Goal: Entertainment & Leisure: Consume media (video, audio)

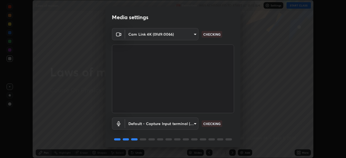
scroll to position [19, 0]
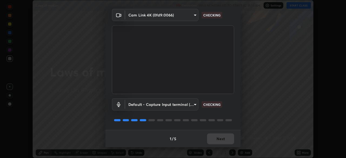
click at [224, 140] on div "1 / 5 Next" at bounding box center [172, 138] width 135 height 17
click at [223, 141] on div "1 / 5 Next" at bounding box center [172, 138] width 135 height 17
click at [224, 141] on div "1 / 5 Next" at bounding box center [172, 138] width 135 height 17
click at [223, 139] on div "1 / 5 Next" at bounding box center [172, 138] width 135 height 17
click at [217, 141] on div "1 / 5 Next" at bounding box center [172, 138] width 135 height 17
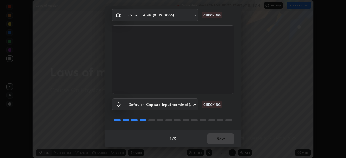
click at [217, 139] on div "1 / 5 Next" at bounding box center [172, 138] width 135 height 17
click at [217, 138] on div "1 / 5 Next" at bounding box center [172, 138] width 135 height 17
click at [218, 139] on div "1 / 5 Next" at bounding box center [172, 138] width 135 height 17
click at [219, 138] on div "1 / 5 Next" at bounding box center [172, 138] width 135 height 17
click at [218, 136] on div "1 / 5 Next" at bounding box center [172, 138] width 135 height 17
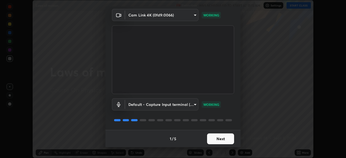
click at [217, 138] on button "Next" at bounding box center [220, 139] width 27 height 11
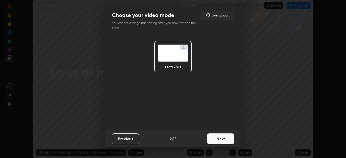
scroll to position [0, 0]
click at [216, 138] on button "Next" at bounding box center [220, 139] width 27 height 11
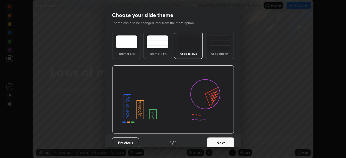
click at [216, 139] on button "Next" at bounding box center [220, 143] width 27 height 11
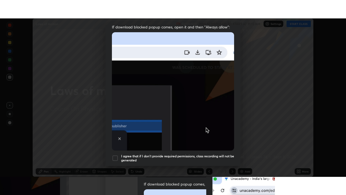
scroll to position [130, 0]
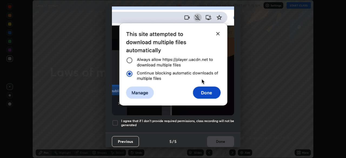
click at [115, 120] on div at bounding box center [115, 123] width 6 height 6
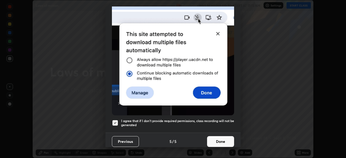
click at [220, 139] on button "Done" at bounding box center [220, 141] width 27 height 11
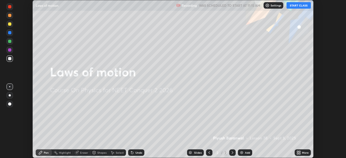
click at [294, 6] on button "START CLASS" at bounding box center [299, 5] width 24 height 6
click at [245, 152] on div "Add" at bounding box center [247, 152] width 5 height 3
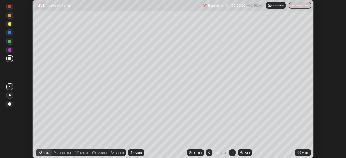
click at [300, 154] on icon at bounding box center [299, 153] width 1 height 1
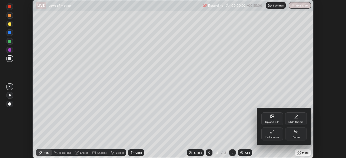
click at [272, 134] on icon at bounding box center [272, 132] width 4 height 4
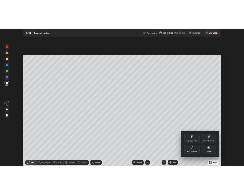
scroll to position [195, 346]
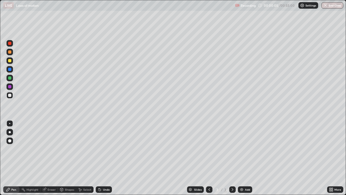
click at [10, 77] on div at bounding box center [9, 77] width 3 height 3
click at [9, 61] on div at bounding box center [9, 60] width 3 height 3
click at [10, 94] on div at bounding box center [9, 95] width 3 height 3
click at [109, 158] on div "Undo" at bounding box center [104, 189] width 16 height 6
click at [110, 158] on div "Undo" at bounding box center [104, 189] width 16 height 6
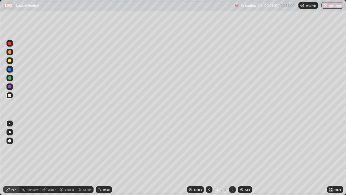
click at [110, 158] on div "Undo" at bounding box center [104, 189] width 16 height 6
click at [109, 158] on div "Undo" at bounding box center [104, 189] width 16 height 6
click at [12, 63] on div at bounding box center [9, 60] width 6 height 6
click at [244, 158] on div "Add" at bounding box center [245, 189] width 14 height 6
click at [9, 61] on div at bounding box center [9, 60] width 3 height 3
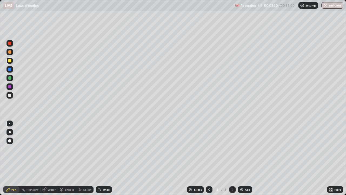
click at [9, 95] on div at bounding box center [9, 95] width 3 height 3
click at [244, 158] on div "Add" at bounding box center [245, 189] width 14 height 6
click at [9, 61] on div at bounding box center [9, 60] width 3 height 3
click at [85, 158] on div "Select" at bounding box center [87, 189] width 8 height 3
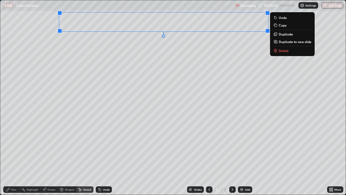
click at [196, 74] on div "0 ° Undo Copy Duplicate Duplicate to new slide Delete" at bounding box center [173, 97] width 346 height 194
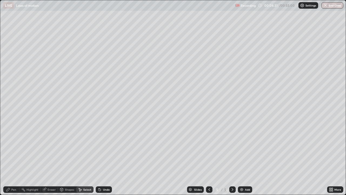
click at [67, 158] on div "Shapes" at bounding box center [69, 189] width 9 height 3
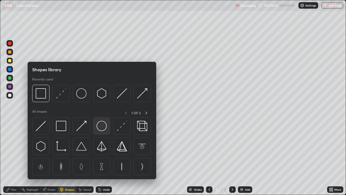
click at [99, 124] on img at bounding box center [102, 126] width 10 height 10
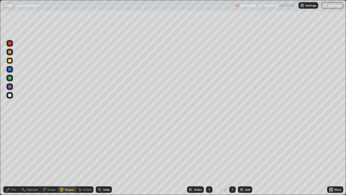
click at [11, 96] on div at bounding box center [9, 95] width 3 height 3
click at [86, 158] on div "Select" at bounding box center [87, 189] width 8 height 3
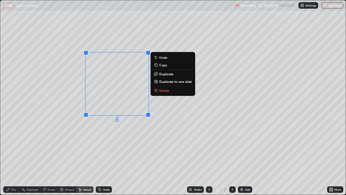
click at [105, 146] on div "0 ° Undo Copy Duplicate Duplicate to new slide Delete" at bounding box center [173, 97] width 346 height 194
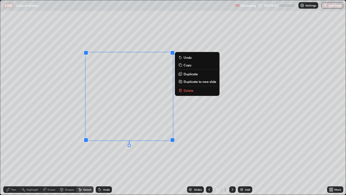
click at [195, 131] on div "0 ° Undo Copy Duplicate Duplicate to new slide Delete" at bounding box center [173, 97] width 346 height 194
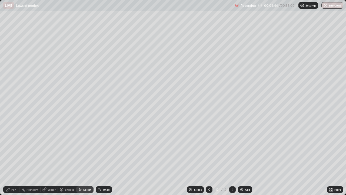
click at [10, 158] on icon at bounding box center [8, 189] width 4 height 4
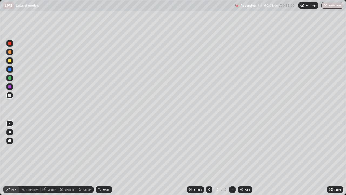
click at [10, 78] on div at bounding box center [9, 77] width 3 height 3
click at [10, 95] on div at bounding box center [9, 95] width 3 height 3
click at [9, 61] on div at bounding box center [9, 60] width 3 height 3
click at [101, 158] on icon at bounding box center [100, 189] width 4 height 4
click at [105, 158] on div "Undo" at bounding box center [106, 189] width 7 height 3
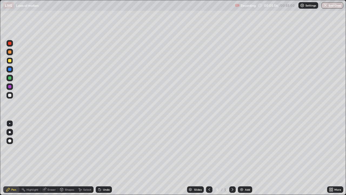
click at [104, 158] on div "Undo" at bounding box center [104, 189] width 16 height 6
click at [101, 158] on div "Undo" at bounding box center [104, 189] width 16 height 6
click at [103, 158] on div "Undo" at bounding box center [104, 189] width 16 height 6
click at [10, 96] on div at bounding box center [9, 95] width 3 height 3
click at [101, 158] on div "Undo" at bounding box center [104, 189] width 16 height 6
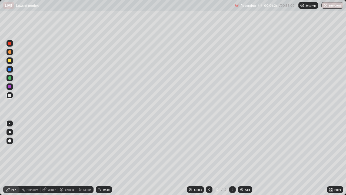
click at [101, 158] on icon at bounding box center [100, 189] width 4 height 4
click at [103, 158] on div "Undo" at bounding box center [106, 189] width 7 height 3
click at [101, 158] on div "Undo" at bounding box center [104, 189] width 16 height 6
click at [10, 61] on div at bounding box center [9, 60] width 3 height 3
click at [102, 158] on div "Undo" at bounding box center [104, 189] width 16 height 6
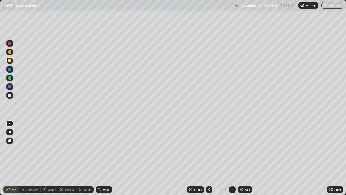
click at [85, 158] on div "Select" at bounding box center [84, 189] width 17 height 6
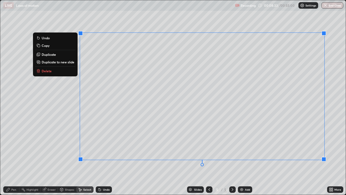
click at [244, 158] on div "0 ° Undo Copy Duplicate Duplicate to new slide Delete" at bounding box center [173, 97] width 346 height 194
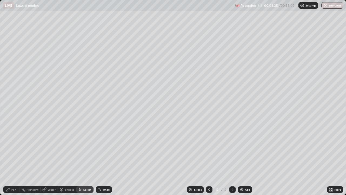
click at [12, 158] on div "Pen" at bounding box center [13, 189] width 5 height 3
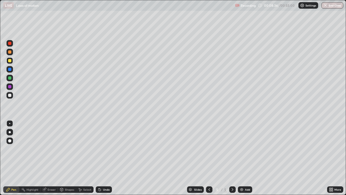
click at [10, 95] on div at bounding box center [9, 95] width 3 height 3
click at [102, 158] on div "Undo" at bounding box center [104, 189] width 16 height 6
click at [101, 158] on div "Undo" at bounding box center [104, 189] width 16 height 6
click at [101, 158] on icon at bounding box center [100, 189] width 4 height 4
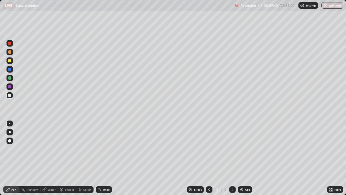
click at [100, 158] on div "Undo" at bounding box center [104, 189] width 16 height 6
click at [101, 158] on div "Undo" at bounding box center [104, 189] width 16 height 6
click at [102, 158] on div "Undo" at bounding box center [104, 189] width 16 height 6
click at [101, 158] on div "Undo" at bounding box center [104, 189] width 16 height 6
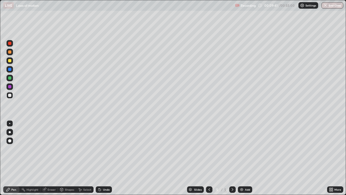
click at [101, 158] on div "Undo" at bounding box center [104, 189] width 16 height 6
click at [100, 158] on icon at bounding box center [100, 189] width 4 height 4
click at [100, 158] on div "Undo" at bounding box center [104, 189] width 16 height 6
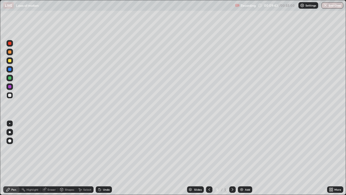
click at [99, 158] on icon at bounding box center [100, 189] width 2 height 2
click at [98, 158] on icon at bounding box center [100, 189] width 4 height 4
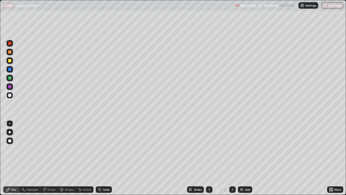
click at [97, 158] on div "Undo" at bounding box center [104, 189] width 16 height 6
click at [99, 158] on icon at bounding box center [100, 189] width 2 height 2
click at [101, 158] on icon at bounding box center [100, 189] width 4 height 4
click at [101, 158] on div "Undo" at bounding box center [104, 189] width 16 height 6
click at [101, 158] on icon at bounding box center [100, 189] width 4 height 4
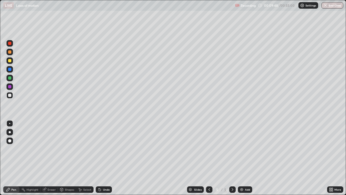
click at [101, 158] on icon at bounding box center [100, 189] width 4 height 4
click at [245, 158] on div "Add" at bounding box center [247, 189] width 5 height 3
click at [10, 61] on div at bounding box center [9, 60] width 3 height 3
click at [10, 95] on div at bounding box center [9, 95] width 3 height 3
click at [8, 78] on div at bounding box center [9, 77] width 3 height 3
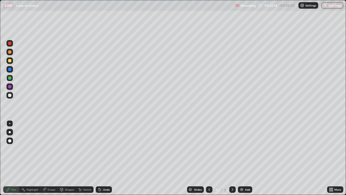
click at [101, 158] on icon at bounding box center [100, 189] width 4 height 4
click at [100, 158] on icon at bounding box center [100, 189] width 2 height 2
click at [245, 158] on div "Add" at bounding box center [247, 189] width 5 height 3
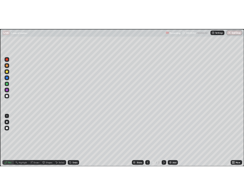
scroll to position [26841, 26760]
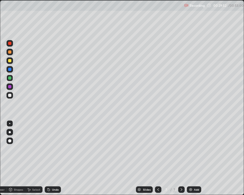
click at [10, 123] on div at bounding box center [9, 123] width 1 height 1
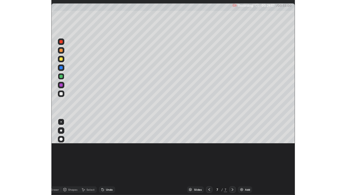
scroll to position [195, 346]
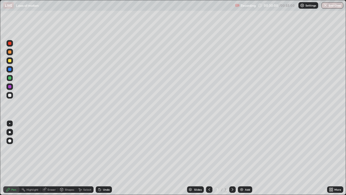
click at [11, 96] on div at bounding box center [9, 95] width 3 height 3
click at [105, 158] on div "Undo" at bounding box center [106, 189] width 7 height 3
click at [82, 158] on div "Select" at bounding box center [84, 189] width 17 height 6
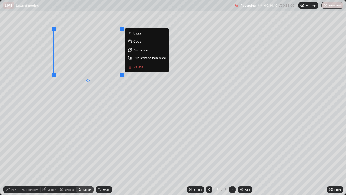
click at [61, 111] on div "0 ° Undo Copy Duplicate Duplicate to new slide Delete" at bounding box center [173, 97] width 346 height 194
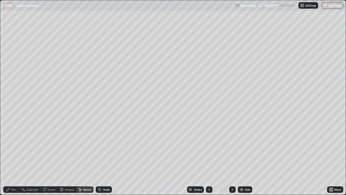
click at [12, 158] on div "Pen" at bounding box center [13, 189] width 5 height 3
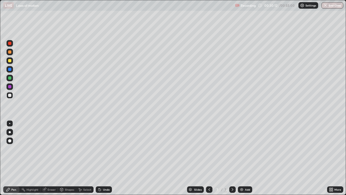
click at [10, 78] on div at bounding box center [9, 77] width 3 height 3
click at [10, 62] on div at bounding box center [9, 60] width 3 height 3
click at [51, 158] on div "Eraser" at bounding box center [52, 189] width 8 height 3
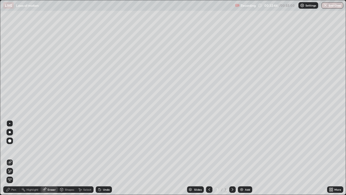
click at [14, 158] on div "Pen" at bounding box center [13, 189] width 5 height 3
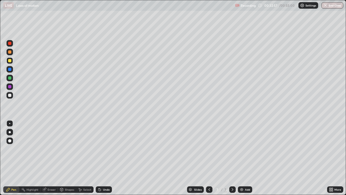
click at [104, 158] on div "Undo" at bounding box center [106, 189] width 7 height 3
click at [11, 96] on div at bounding box center [9, 95] width 3 height 3
click at [247, 158] on div "Add" at bounding box center [247, 189] width 5 height 3
click at [9, 60] on div at bounding box center [9, 60] width 3 height 3
click at [68, 158] on div "Shapes" at bounding box center [67, 189] width 18 height 6
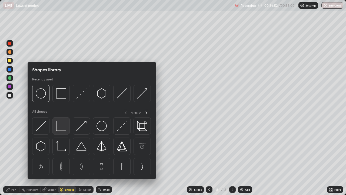
click at [61, 127] on img at bounding box center [61, 126] width 10 height 10
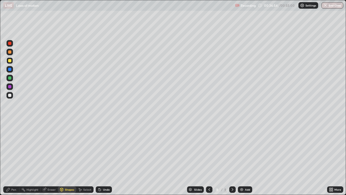
click at [10, 61] on div at bounding box center [9, 60] width 3 height 3
click at [12, 158] on div "Pen" at bounding box center [11, 189] width 16 height 6
click at [67, 158] on div "Shapes" at bounding box center [69, 189] width 9 height 3
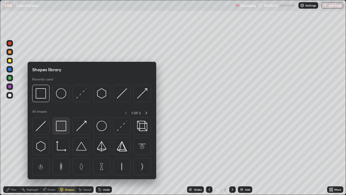
click at [64, 125] on img at bounding box center [61, 126] width 10 height 10
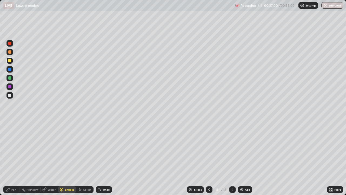
click at [10, 71] on div at bounding box center [9, 69] width 3 height 3
click at [10, 79] on div at bounding box center [9, 77] width 3 height 3
click at [13, 158] on div "Pen" at bounding box center [13, 189] width 5 height 3
click at [103, 158] on div "Undo" at bounding box center [106, 189] width 7 height 3
click at [101, 158] on div "Undo" at bounding box center [104, 189] width 16 height 6
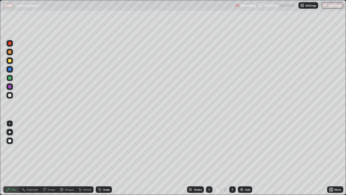
click at [10, 95] on div at bounding box center [9, 95] width 3 height 3
click at [208, 158] on icon at bounding box center [209, 189] width 4 height 4
click at [209, 158] on icon at bounding box center [209, 189] width 4 height 4
click at [232, 158] on icon at bounding box center [232, 189] width 4 height 4
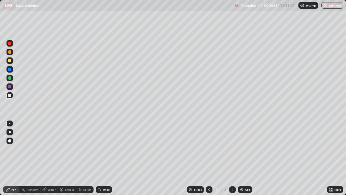
click at [231, 158] on icon at bounding box center [232, 189] width 4 height 4
click at [232, 158] on icon at bounding box center [232, 189] width 4 height 4
click at [9, 62] on div at bounding box center [9, 60] width 3 height 3
click at [84, 158] on div "Select" at bounding box center [84, 189] width 17 height 6
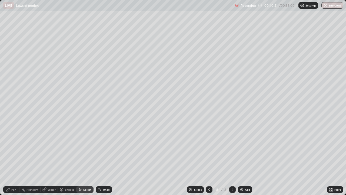
click at [85, 158] on div "Select" at bounding box center [87, 189] width 8 height 3
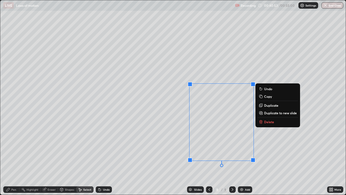
click at [270, 123] on p "Delete" at bounding box center [269, 121] width 10 height 4
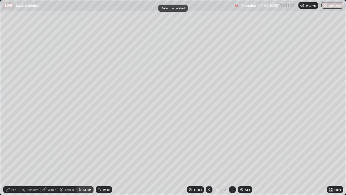
click at [15, 158] on div "Pen" at bounding box center [13, 189] width 5 height 3
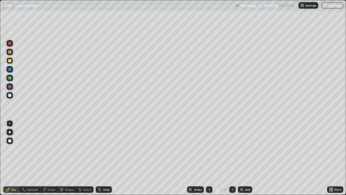
click at [9, 97] on div at bounding box center [9, 95] width 3 height 3
click at [65, 158] on div "Shapes" at bounding box center [69, 189] width 9 height 3
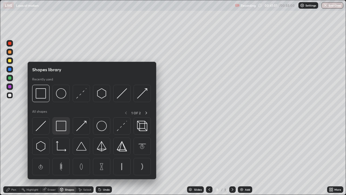
click at [63, 127] on img at bounding box center [61, 126] width 10 height 10
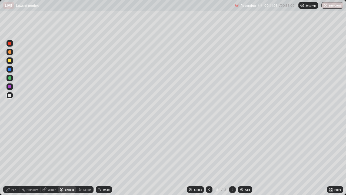
click at [16, 158] on div "Pen" at bounding box center [11, 189] width 16 height 6
click at [10, 61] on div at bounding box center [9, 60] width 3 height 3
click at [11, 95] on div at bounding box center [9, 95] width 3 height 3
click at [86, 158] on div "Select" at bounding box center [87, 189] width 8 height 3
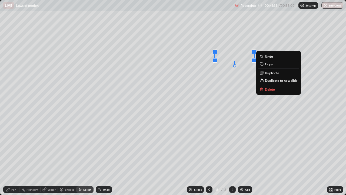
click at [274, 72] on p "Duplicate" at bounding box center [272, 73] width 14 height 4
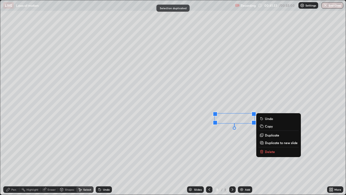
click at [218, 149] on div "0 ° Undo Copy Duplicate Duplicate to new slide Delete" at bounding box center [173, 97] width 346 height 194
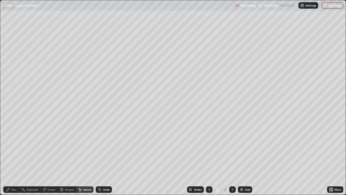
click at [11, 158] on div "Pen" at bounding box center [11, 189] width 16 height 6
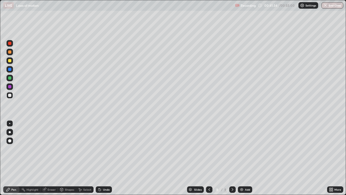
click at [9, 95] on div at bounding box center [9, 95] width 3 height 3
click at [12, 59] on div at bounding box center [9, 60] width 6 height 6
click at [10, 77] on div at bounding box center [9, 77] width 3 height 3
click at [10, 62] on div at bounding box center [9, 60] width 3 height 3
click at [11, 94] on div at bounding box center [9, 95] width 6 height 6
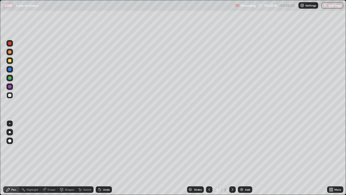
click at [9, 52] on div at bounding box center [9, 51] width 3 height 3
click at [11, 61] on div at bounding box center [9, 60] width 3 height 3
click at [9, 51] on div at bounding box center [9, 51] width 3 height 3
click at [229, 158] on div at bounding box center [232, 189] width 6 height 11
click at [225, 158] on div "8" at bounding box center [225, 189] width 3 height 5
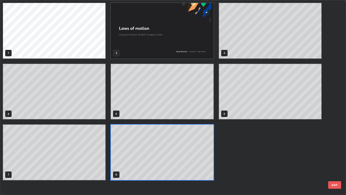
scroll to position [192, 343]
click at [226, 158] on div "1 2 3 4 5 6 7 8" at bounding box center [162, 91] width 324 height 182
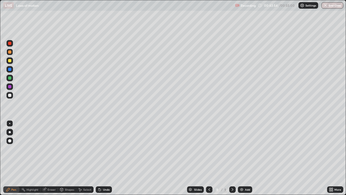
click at [85, 158] on div "Select" at bounding box center [87, 189] width 8 height 3
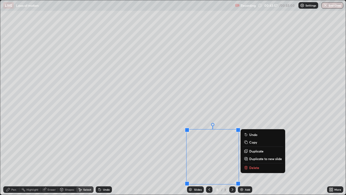
click at [252, 158] on p "Delete" at bounding box center [254, 167] width 10 height 4
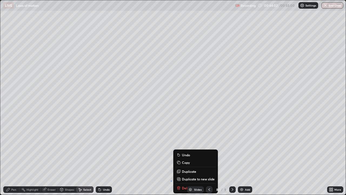
click at [181, 158] on div "Slides 8 / 8 Add" at bounding box center [219, 189] width 215 height 11
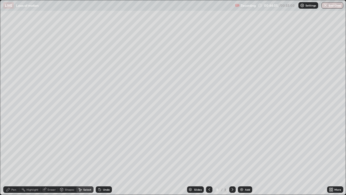
click at [10, 158] on icon at bounding box center [8, 189] width 4 height 4
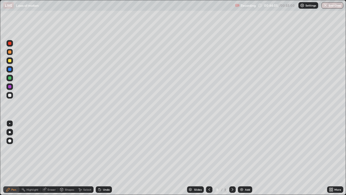
click at [8, 95] on div at bounding box center [9, 95] width 3 height 3
click at [86, 158] on div "Select" at bounding box center [87, 189] width 8 height 3
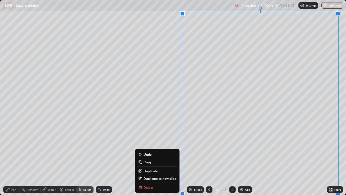
click at [158, 158] on p "Duplicate to new slide" at bounding box center [160, 178] width 33 height 4
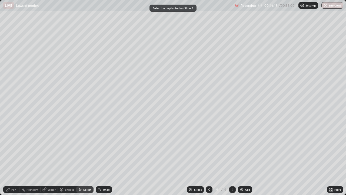
click at [12, 158] on div "Pen" at bounding box center [13, 189] width 5 height 3
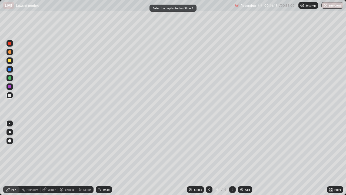
click at [10, 94] on div at bounding box center [9, 95] width 3 height 3
click at [10, 61] on div at bounding box center [9, 60] width 3 height 3
click at [85, 158] on div "Select" at bounding box center [87, 189] width 8 height 3
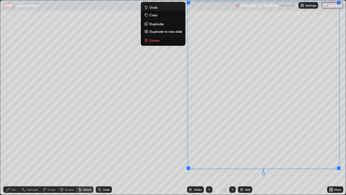
click at [163, 143] on div "0 ° Undo Copy Duplicate Duplicate to new slide Delete" at bounding box center [173, 97] width 346 height 194
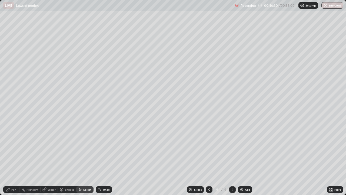
click at [12, 158] on div "Pen" at bounding box center [11, 189] width 16 height 6
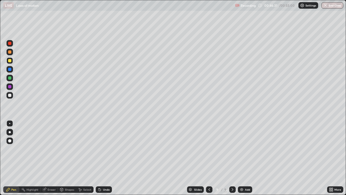
click at [10, 52] on div at bounding box center [9, 51] width 3 height 3
click at [11, 61] on div at bounding box center [9, 60] width 3 height 3
click at [10, 78] on div at bounding box center [9, 77] width 3 height 3
click at [84, 158] on div "Select" at bounding box center [87, 189] width 8 height 3
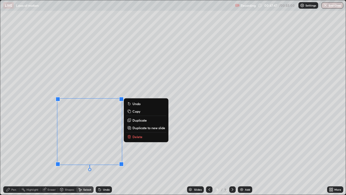
click at [104, 158] on div "Undo" at bounding box center [106, 189] width 7 height 3
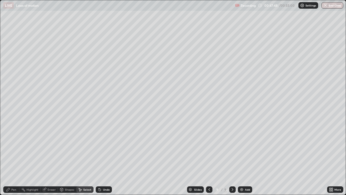
click at [103, 158] on div "Undo" at bounding box center [104, 189] width 16 height 6
click at [12, 158] on div "Pen" at bounding box center [13, 189] width 5 height 3
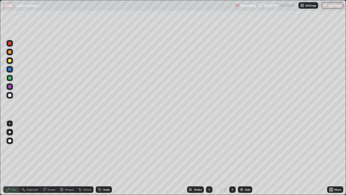
click at [9, 96] on div at bounding box center [9, 95] width 3 height 3
click at [102, 158] on div "Undo" at bounding box center [104, 189] width 16 height 6
click at [9, 78] on div at bounding box center [9, 77] width 3 height 3
click at [8, 96] on div at bounding box center [9, 95] width 3 height 3
click at [99, 158] on icon at bounding box center [100, 189] width 2 height 2
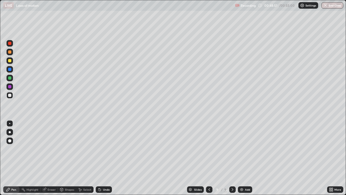
click at [101, 158] on icon at bounding box center [100, 189] width 4 height 4
click at [103, 158] on div "Undo" at bounding box center [106, 189] width 7 height 3
click at [10, 87] on div at bounding box center [9, 86] width 3 height 3
click at [99, 158] on icon at bounding box center [100, 189] width 2 height 2
click at [9, 78] on div at bounding box center [9, 77] width 3 height 3
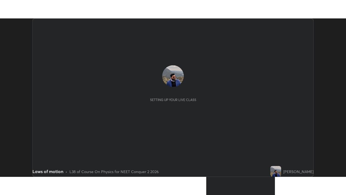
scroll to position [158, 346]
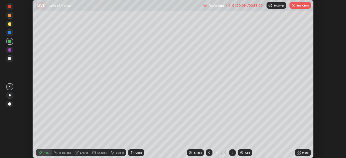
click at [300, 152] on icon at bounding box center [299, 151] width 1 height 1
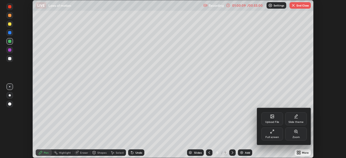
click at [276, 131] on div "Full screen" at bounding box center [272, 134] width 22 height 13
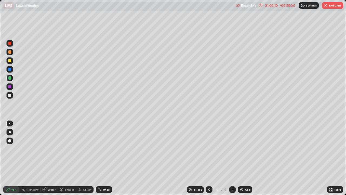
scroll to position [195, 346]
click at [9, 95] on div at bounding box center [9, 95] width 3 height 3
click at [9, 61] on div at bounding box center [9, 60] width 3 height 3
click at [9, 95] on div at bounding box center [9, 95] width 3 height 3
click at [102, 158] on div "Undo" at bounding box center [104, 189] width 16 height 6
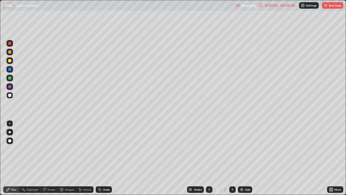
click at [102, 158] on div "Undo" at bounding box center [104, 189] width 16 height 6
click at [87, 158] on div "Select" at bounding box center [87, 189] width 8 height 3
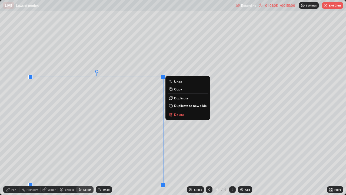
click at [172, 115] on icon at bounding box center [171, 114] width 4 height 4
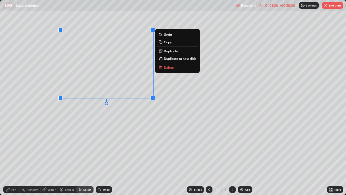
click at [138, 111] on div "0 ° Undo Copy Duplicate Duplicate to new slide Delete" at bounding box center [173, 97] width 346 height 194
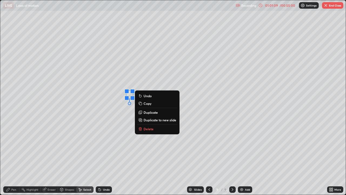
click at [144, 127] on p "Delete" at bounding box center [149, 129] width 10 height 4
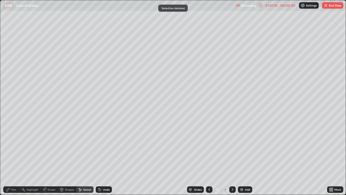
click at [14, 158] on div "Pen" at bounding box center [11, 189] width 16 height 6
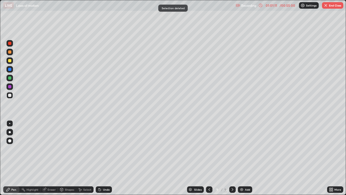
click at [10, 97] on div at bounding box center [9, 95] width 3 height 3
click at [88, 158] on div "Select" at bounding box center [87, 189] width 8 height 3
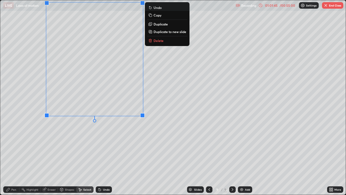
click at [154, 42] on p "Delete" at bounding box center [159, 40] width 10 height 4
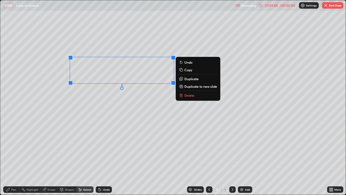
click at [184, 95] on button "Delete" at bounding box center [198, 95] width 40 height 6
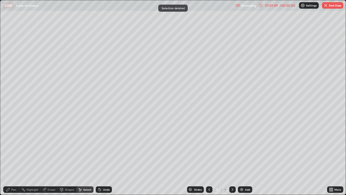
click at [13, 158] on div "Pen" at bounding box center [13, 189] width 5 height 3
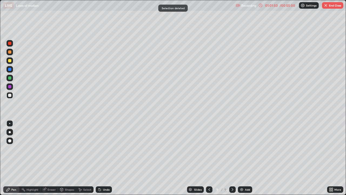
click at [10, 61] on div at bounding box center [9, 60] width 3 height 3
click at [9, 94] on div at bounding box center [9, 95] width 3 height 3
click at [99, 158] on icon at bounding box center [100, 189] width 2 height 2
click at [83, 158] on div "Select" at bounding box center [87, 189] width 8 height 3
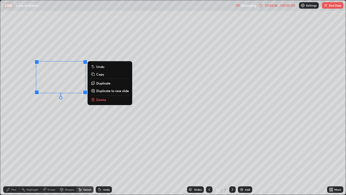
click at [102, 99] on p "Delete" at bounding box center [101, 99] width 10 height 4
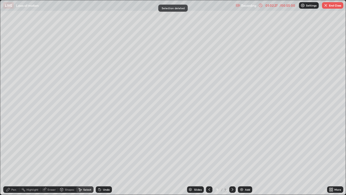
click at [13, 158] on div "Pen" at bounding box center [13, 189] width 5 height 3
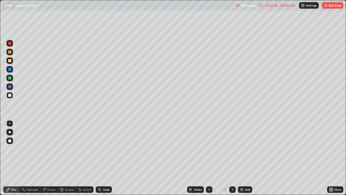
click at [10, 78] on div at bounding box center [9, 77] width 3 height 3
click at [9, 61] on div at bounding box center [9, 60] width 3 height 3
click at [6, 93] on div at bounding box center [9, 95] width 6 height 9
click at [327, 6] on img "button" at bounding box center [326, 5] width 4 height 4
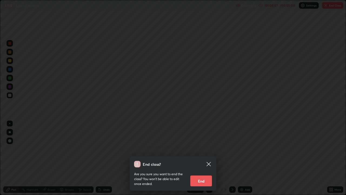
click at [204, 158] on button "End" at bounding box center [201, 180] width 22 height 11
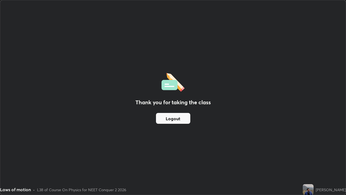
click at [178, 119] on button "Logout" at bounding box center [173, 118] width 34 height 11
click at [177, 120] on button "Logout" at bounding box center [173, 118] width 34 height 11
click at [187, 121] on button "Logout" at bounding box center [173, 118] width 34 height 11
click at [186, 121] on button "Logout" at bounding box center [173, 118] width 34 height 11
click at [180, 121] on button "Logout" at bounding box center [173, 118] width 34 height 11
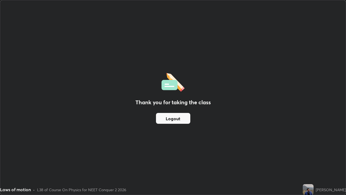
click at [179, 121] on button "Logout" at bounding box center [173, 118] width 34 height 11
click at [328, 121] on div "Thank you for taking the class Logout" at bounding box center [173, 97] width 346 height 194
click at [183, 122] on button "Logout" at bounding box center [173, 118] width 34 height 11
click at [182, 122] on button "Logout" at bounding box center [173, 118] width 34 height 11
click at [184, 121] on button "Logout" at bounding box center [173, 118] width 34 height 11
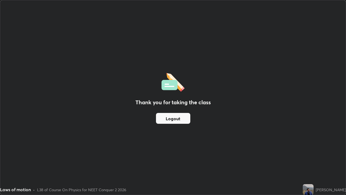
click at [184, 120] on button "Logout" at bounding box center [173, 118] width 34 height 11
click at [255, 158] on div "Thank you for taking the class Logout" at bounding box center [173, 97] width 346 height 194
